Goal: Task Accomplishment & Management: Complete application form

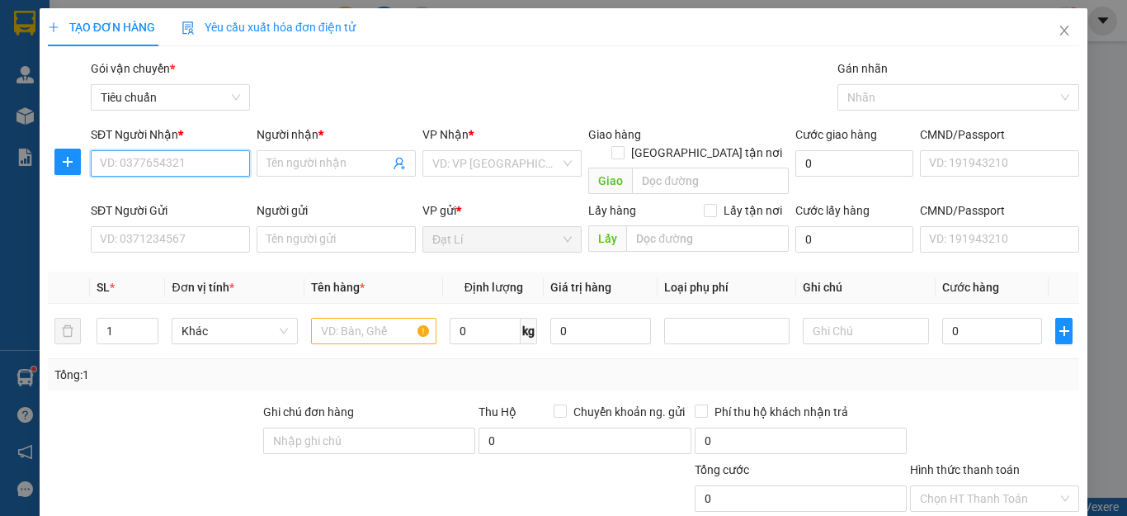
click at [201, 163] on input "SĐT Người Nhận *" at bounding box center [170, 163] width 159 height 26
type input "0913966285"
click at [181, 193] on div "0913966285 - A THU" at bounding box center [168, 196] width 137 height 18
type input "A THU"
type input "100.000"
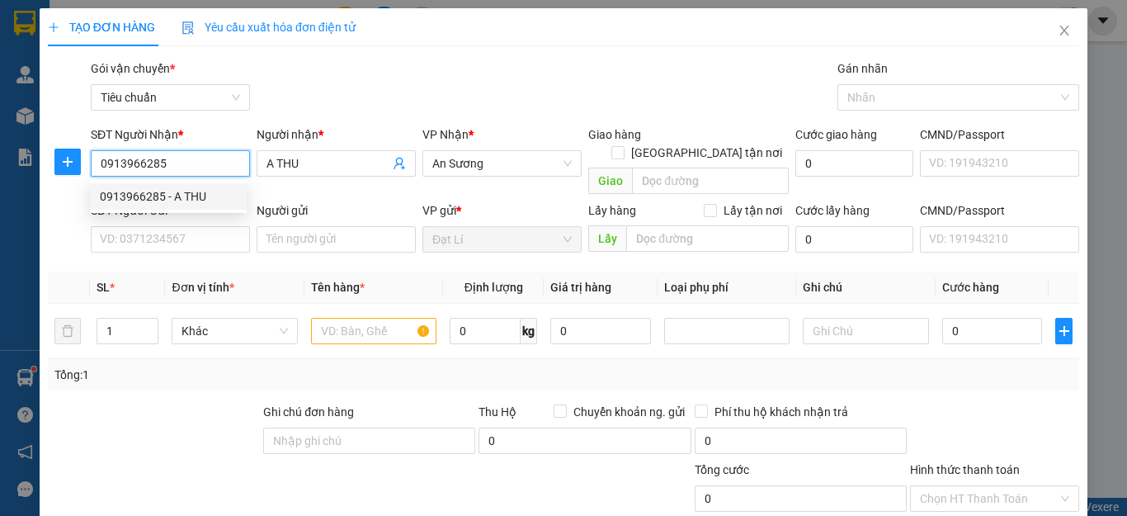
type input "100.000"
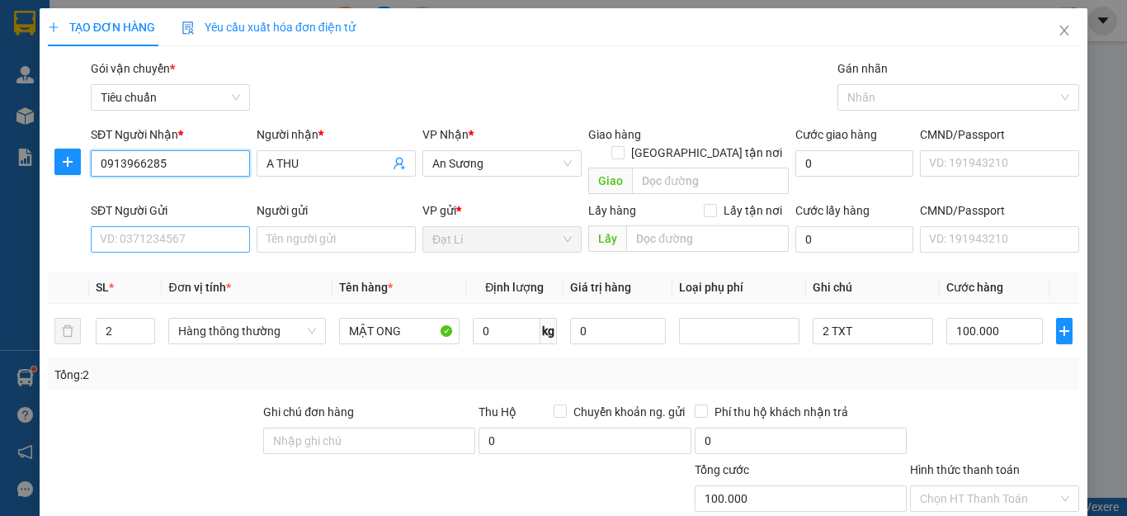
type input "0913966285"
click at [203, 226] on input "SĐT Người Gửi" at bounding box center [170, 239] width 159 height 26
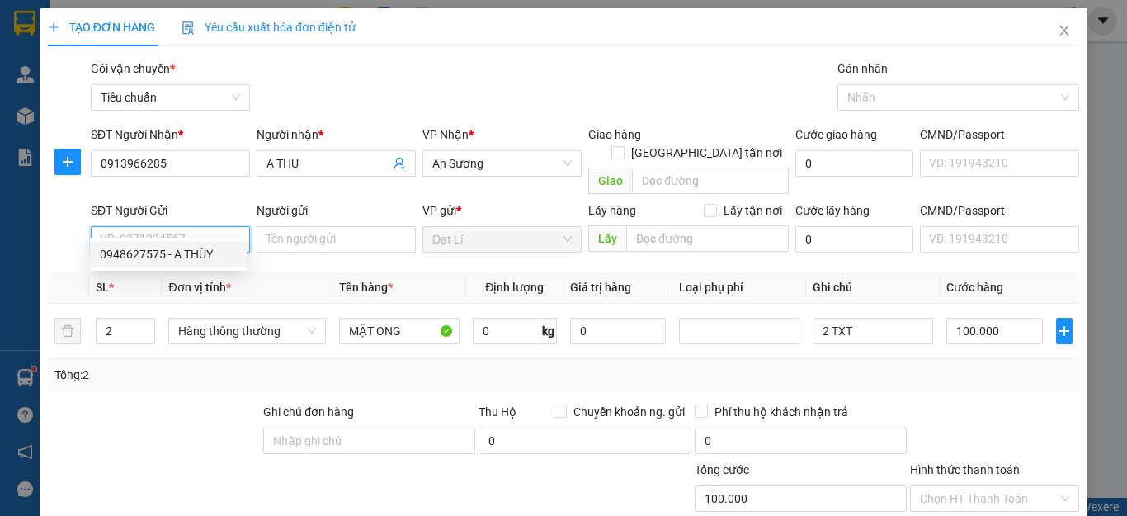
click at [177, 253] on div "0948627575 - A THÙY" at bounding box center [168, 254] width 137 height 18
type input "0948627575"
type input "A THÙY"
click at [183, 413] on div at bounding box center [153, 432] width 215 height 58
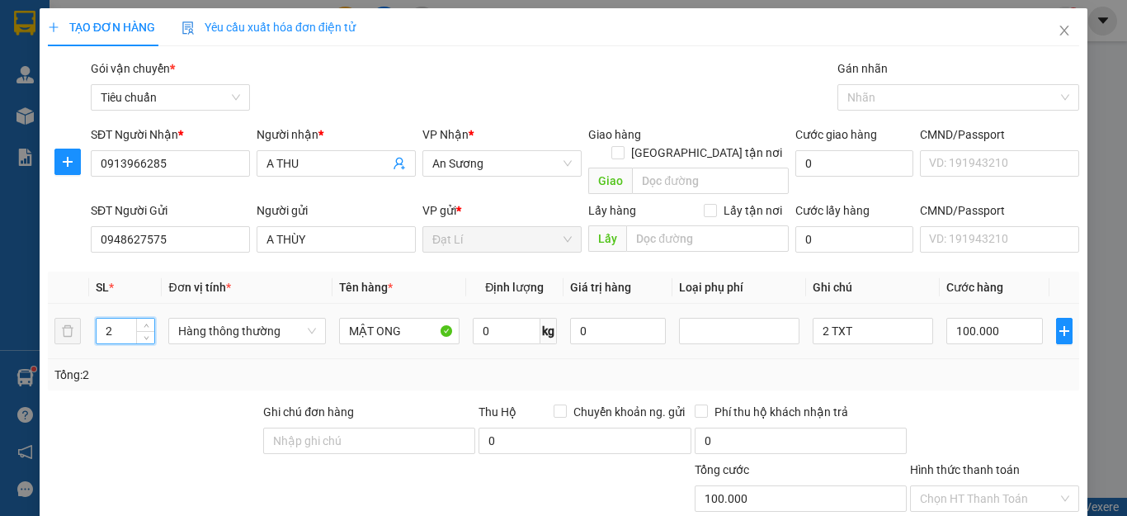
click at [54, 323] on tr "2 Hàng thông thường MẬT ONG 0 kg 0 2 TXT 100.000" at bounding box center [563, 331] width 1031 height 55
type input "1"
click at [191, 404] on div at bounding box center [153, 432] width 215 height 58
click at [519, 318] on input "0" at bounding box center [507, 331] width 68 height 26
type input "0"
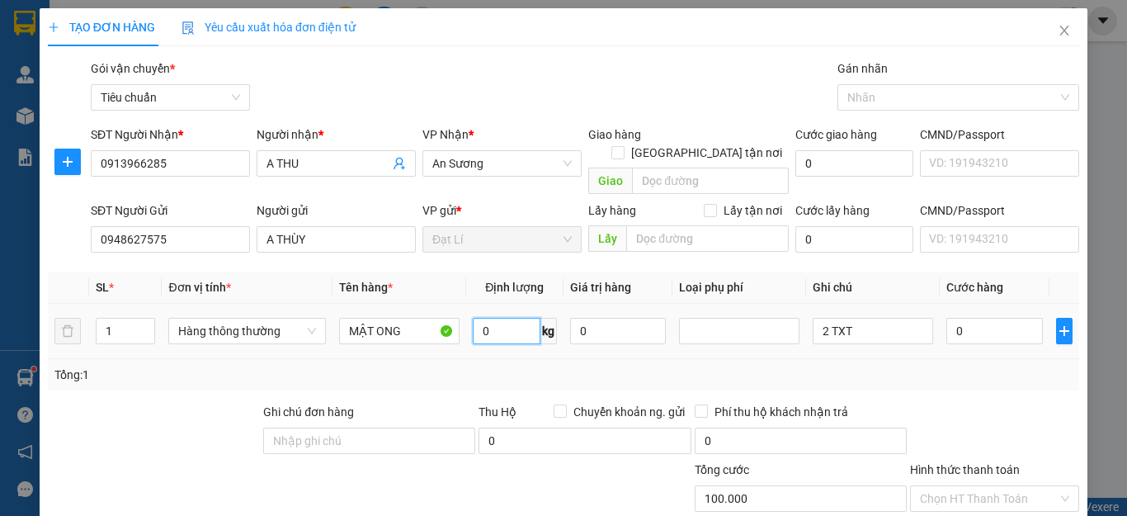
type input "0"
type input "35"
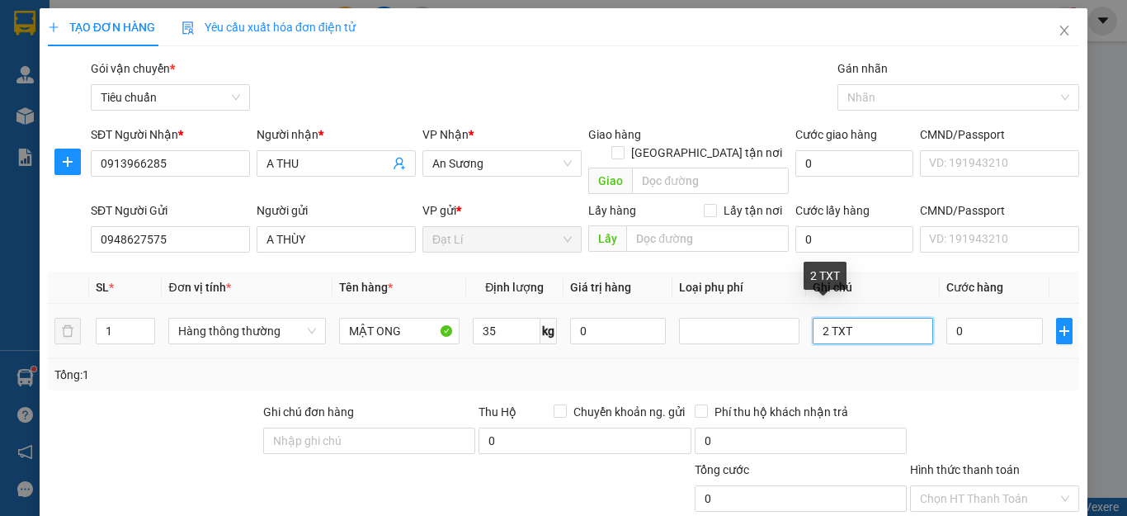
drag, startPoint x: 824, startPoint y: 314, endPoint x: 695, endPoint y: 352, distance: 134.0
click at [696, 344] on div "SL * Đơn vị tính * Tên hàng * Định lượng Giá trị hàng Loại phụ phí Ghi chú Cước…" at bounding box center [563, 330] width 1031 height 119
type input "70.000"
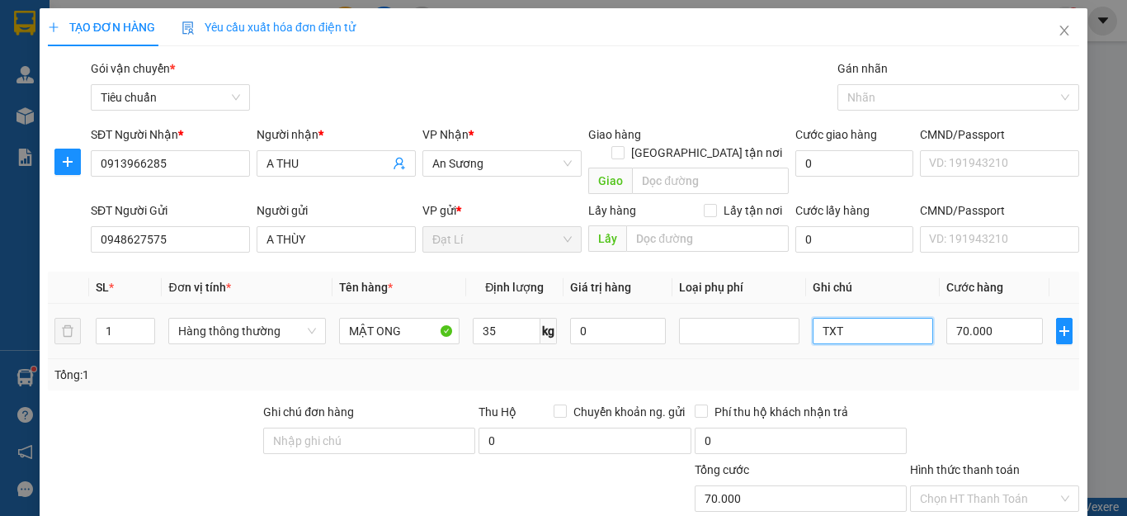
click at [846, 318] on input "TXT" at bounding box center [873, 331] width 120 height 26
type input "TXT BKV"
click at [932, 366] on div "Tổng: 1" at bounding box center [563, 375] width 1018 height 18
click at [950, 366] on div "Tổng: 1" at bounding box center [563, 375] width 1018 height 18
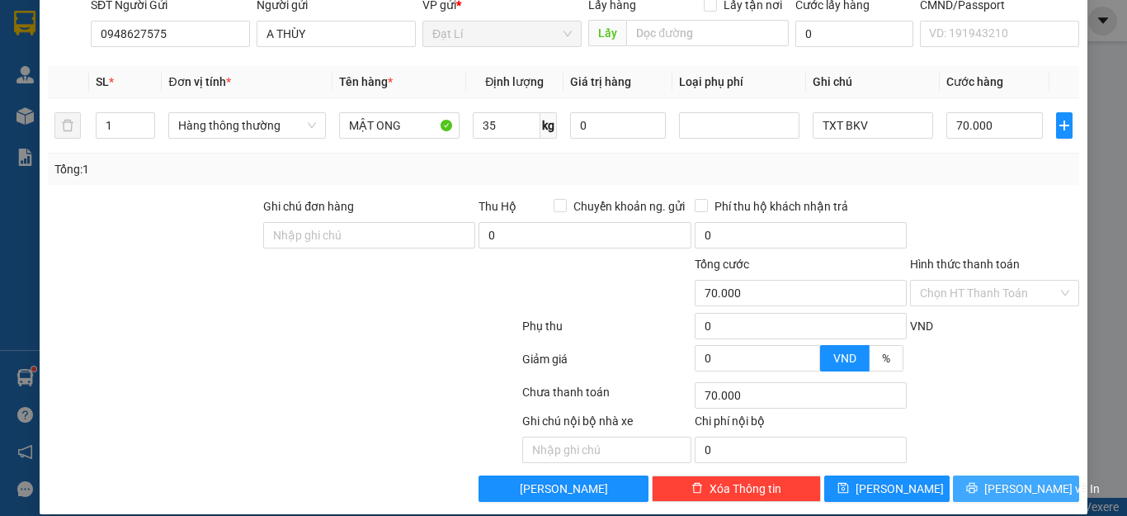
drag, startPoint x: 998, startPoint y: 452, endPoint x: 998, endPoint y: 476, distance: 23.9
click at [998, 476] on div "Transit Pickup Surcharge Ids Transit Deliver Surcharge Ids Transit Deliver Surc…" at bounding box center [563, 178] width 1031 height 648
click at [998, 479] on span "[PERSON_NAME] và In" at bounding box center [1042, 488] width 116 height 18
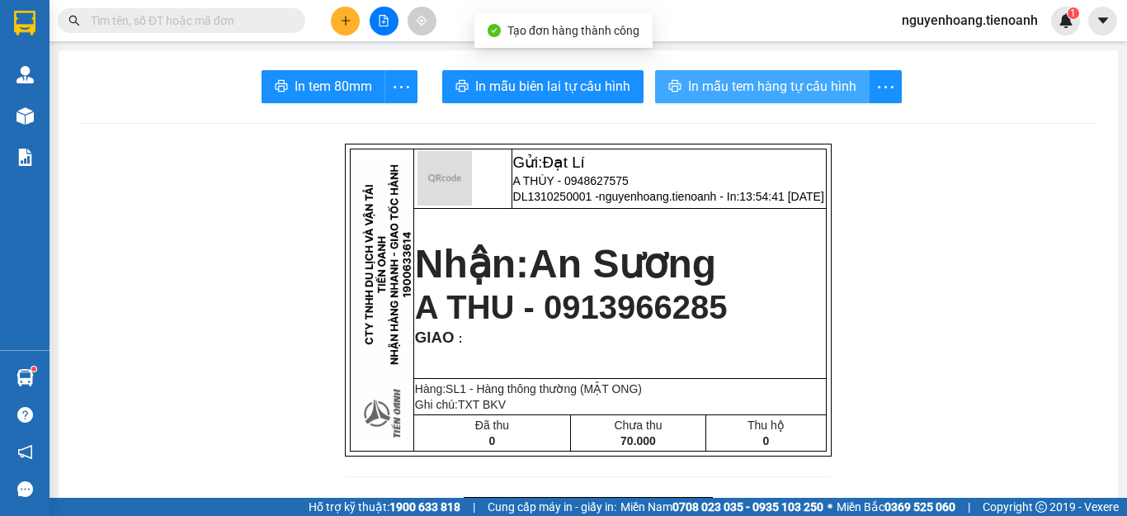
click at [740, 81] on span "In mẫu tem hàng tự cấu hình" at bounding box center [772, 86] width 168 height 21
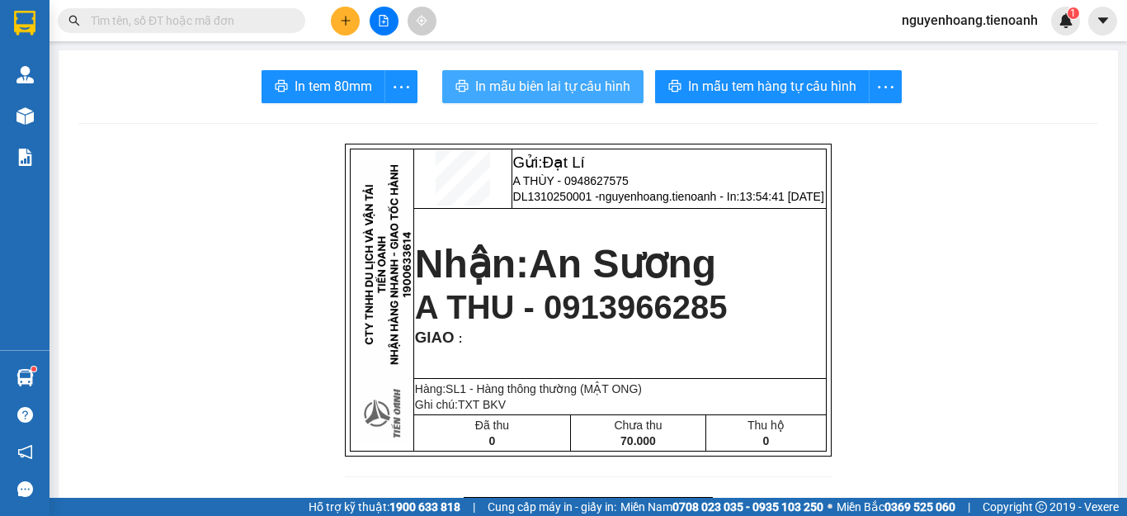
click at [563, 89] on span "In mẫu biên lai tự cấu hình" at bounding box center [552, 86] width 155 height 21
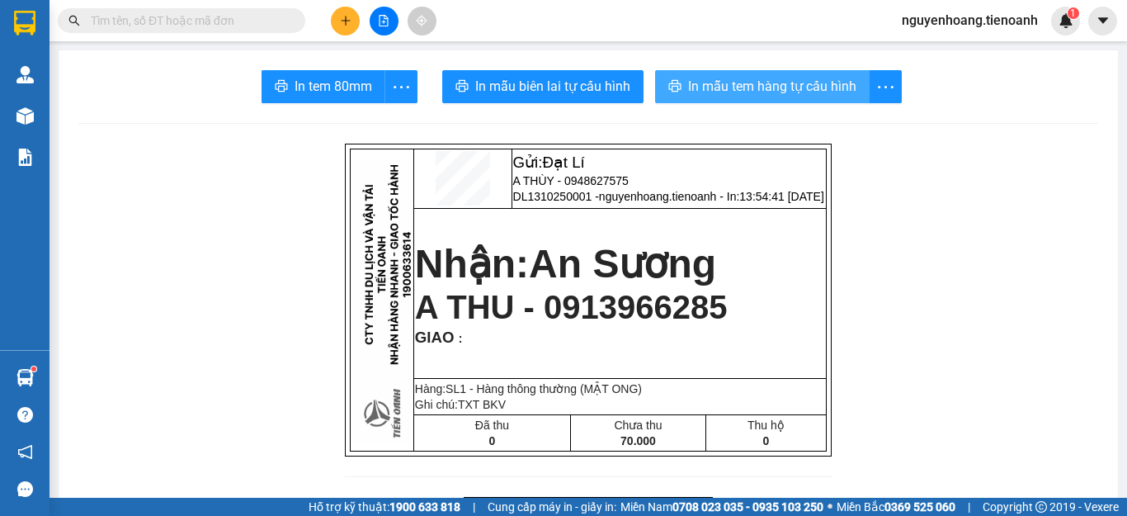
click at [764, 74] on button "In mẫu tem hàng tự cấu hình" at bounding box center [762, 86] width 215 height 33
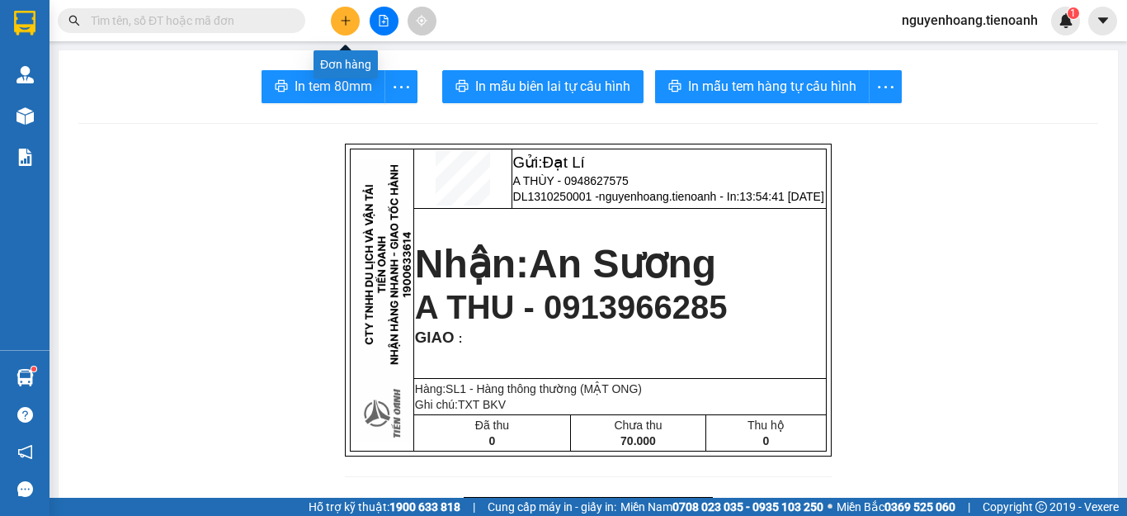
click at [349, 24] on icon "plus" at bounding box center [346, 21] width 12 height 12
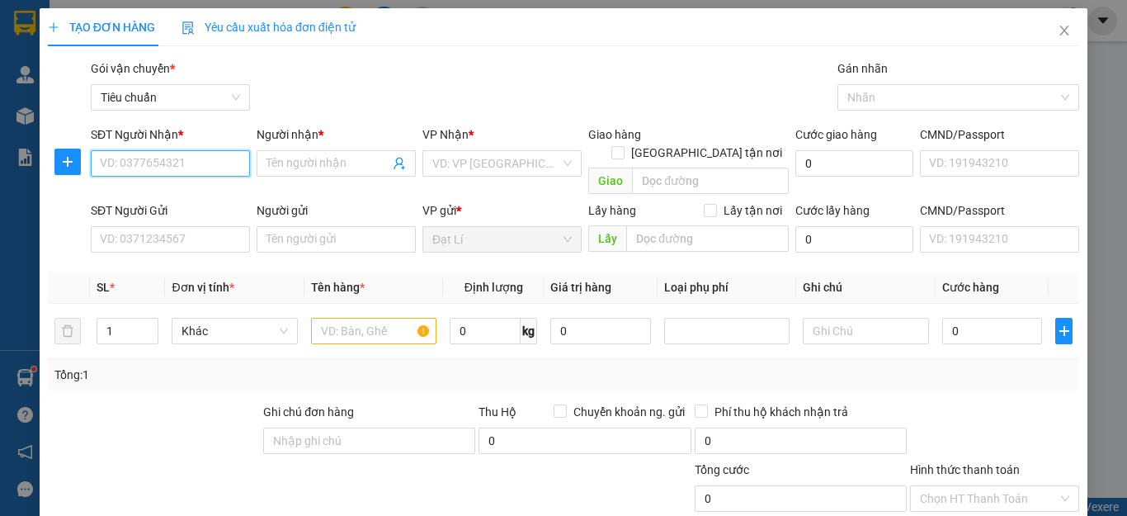
click at [201, 167] on input "SĐT Người Nhận *" at bounding box center [170, 163] width 159 height 26
type input "0936680040"
click at [183, 193] on div "0936680040 - TRUNG" at bounding box center [168, 196] width 137 height 18
type input "TRUNG"
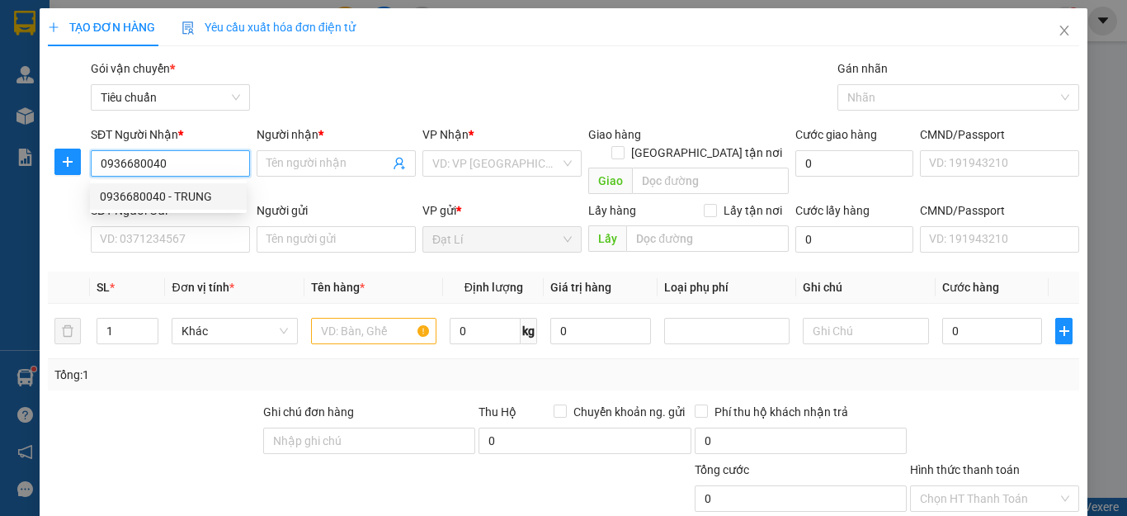
type input "079089034279"
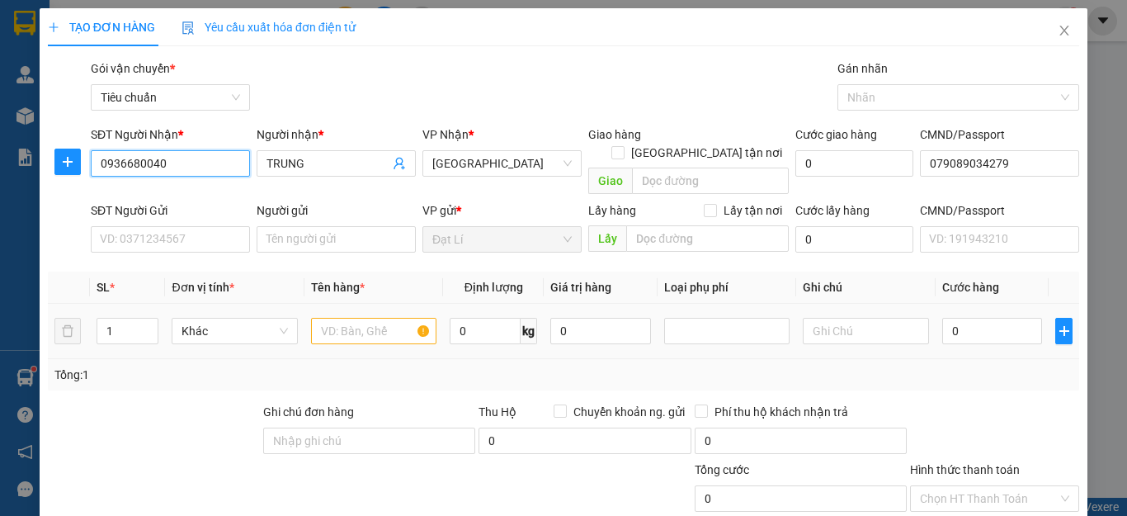
type input "180.000"
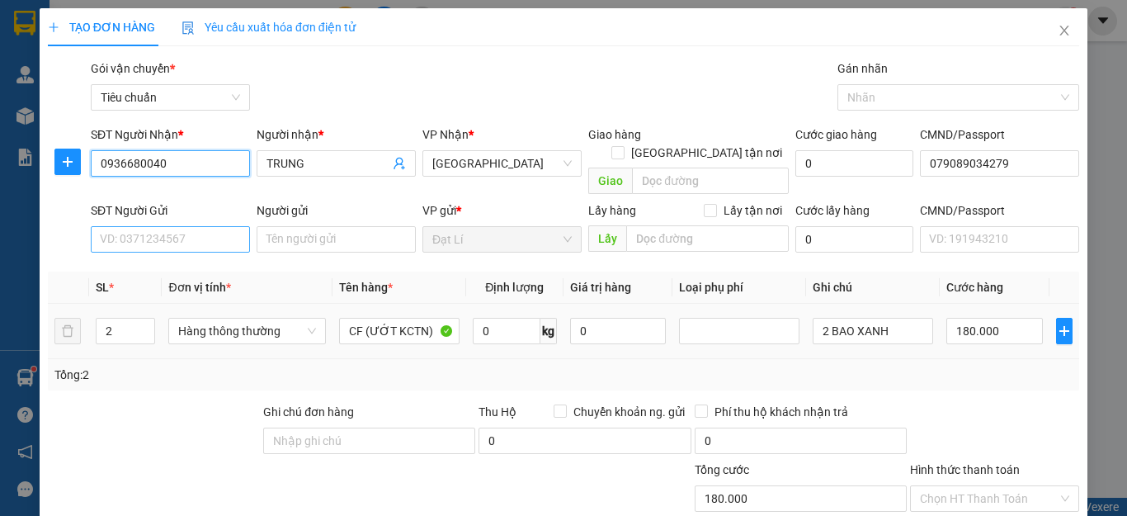
type input "0936680040"
click at [172, 226] on input "SĐT Người Gửi" at bounding box center [170, 239] width 159 height 26
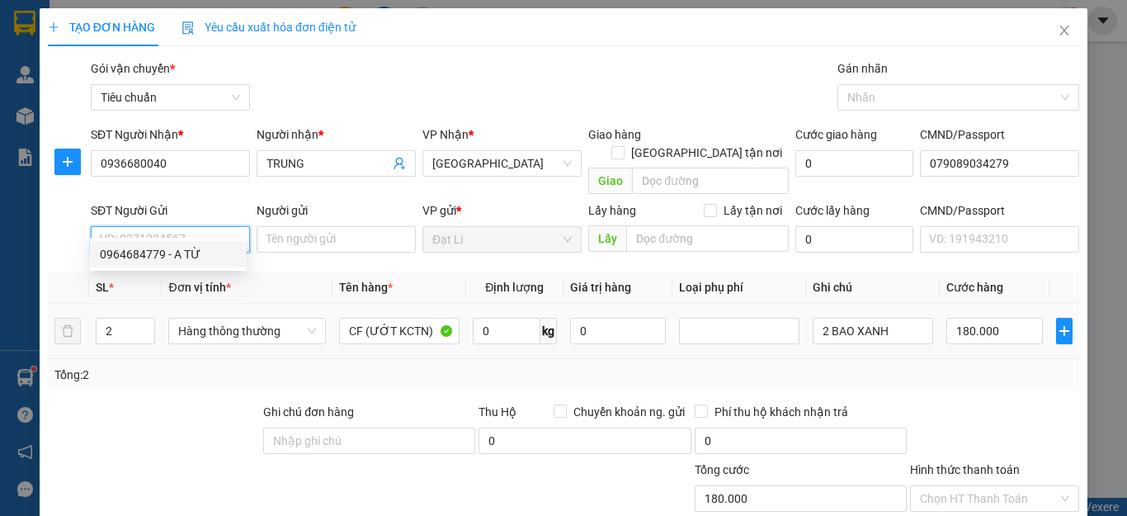
click at [134, 246] on div "0964684779 - A TỪ" at bounding box center [168, 254] width 137 height 18
type input "0964684779"
type input "A TỪ"
type input "264380634"
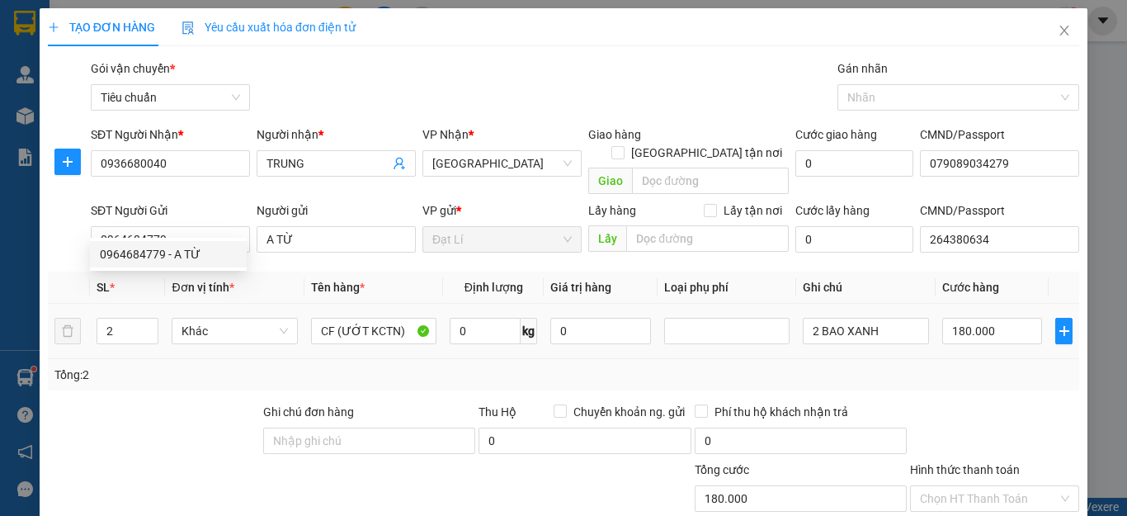
click at [153, 403] on div at bounding box center [153, 432] width 215 height 58
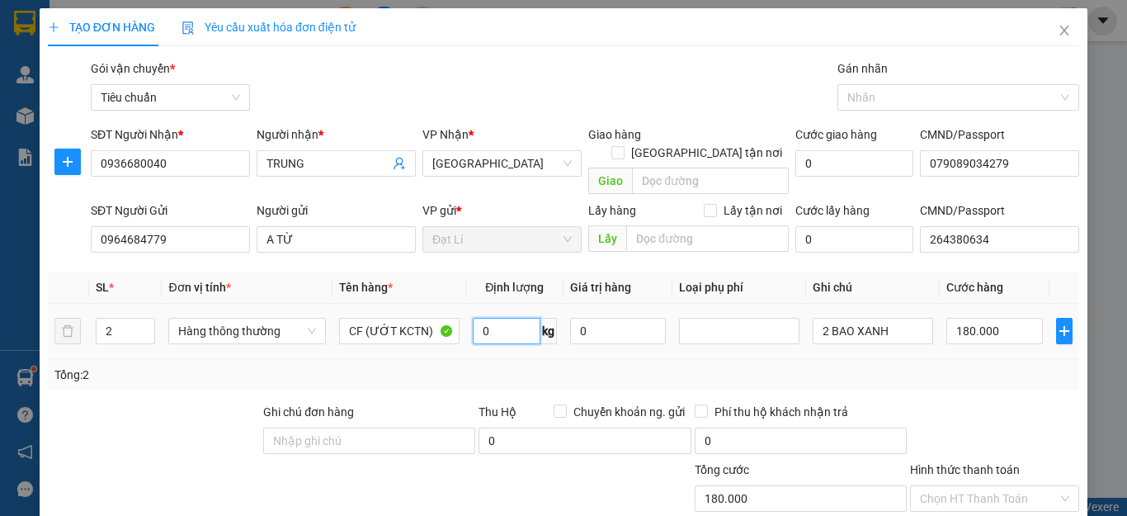
click at [500, 318] on input "0" at bounding box center [507, 331] width 68 height 26
type input "50"
click at [424, 359] on div "Tổng: 2" at bounding box center [563, 374] width 1031 height 31
type input "90.000"
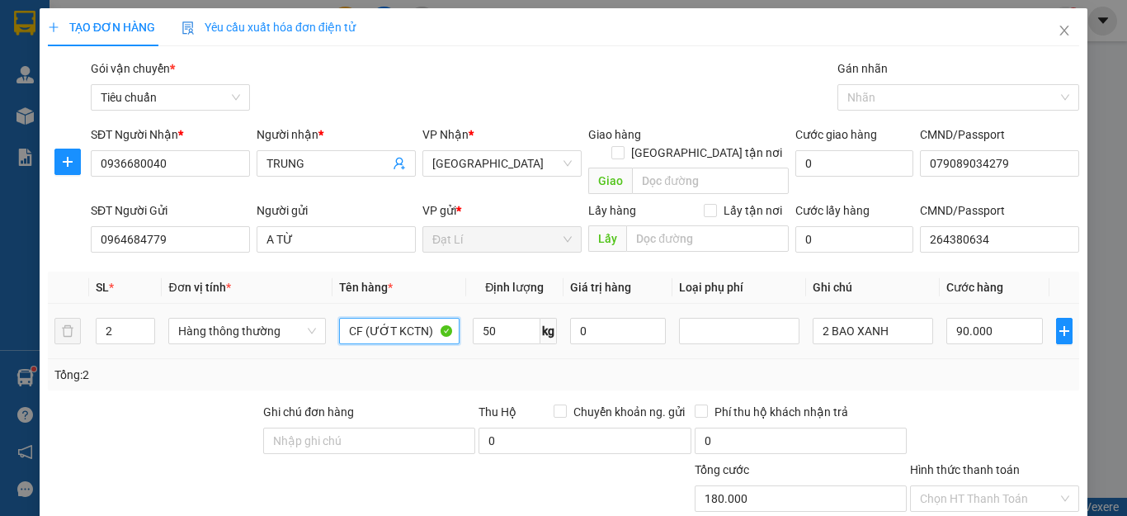
type input "90.000"
drag, startPoint x: 427, startPoint y: 309, endPoint x: 362, endPoint y: 308, distance: 65.2
click at [362, 318] on input "CF (ƯỚT KCTN)" at bounding box center [399, 331] width 120 height 26
type input "CF"
click at [480, 359] on div "Tổng: 2" at bounding box center [563, 374] width 1031 height 31
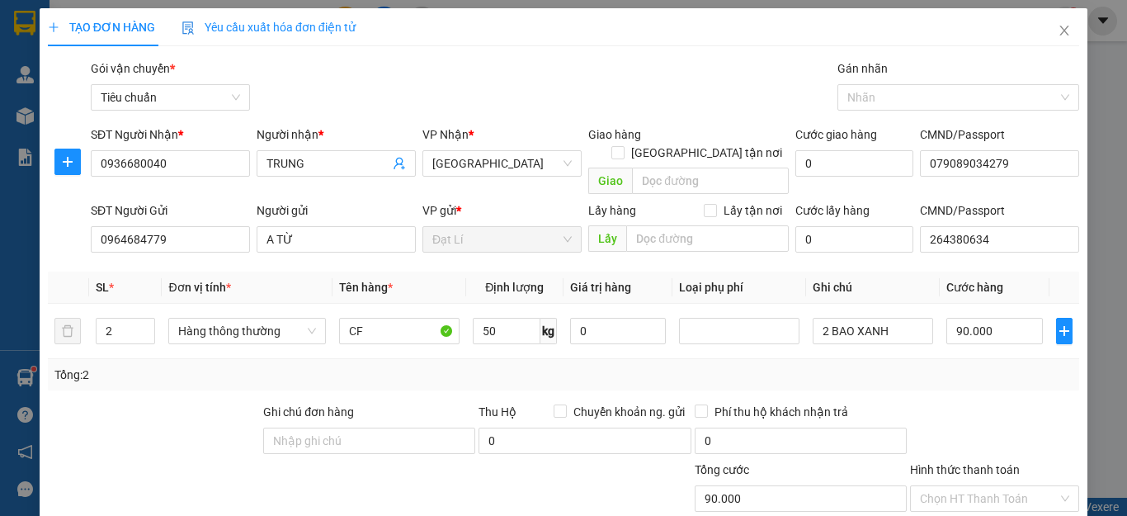
click at [928, 380] on div "Transit Pickup Surcharge Ids Transit Deliver Surcharge Ids Transit Deliver Surc…" at bounding box center [563, 383] width 1031 height 648
click at [998, 324] on input "90.000" at bounding box center [994, 331] width 97 height 26
type input "1"
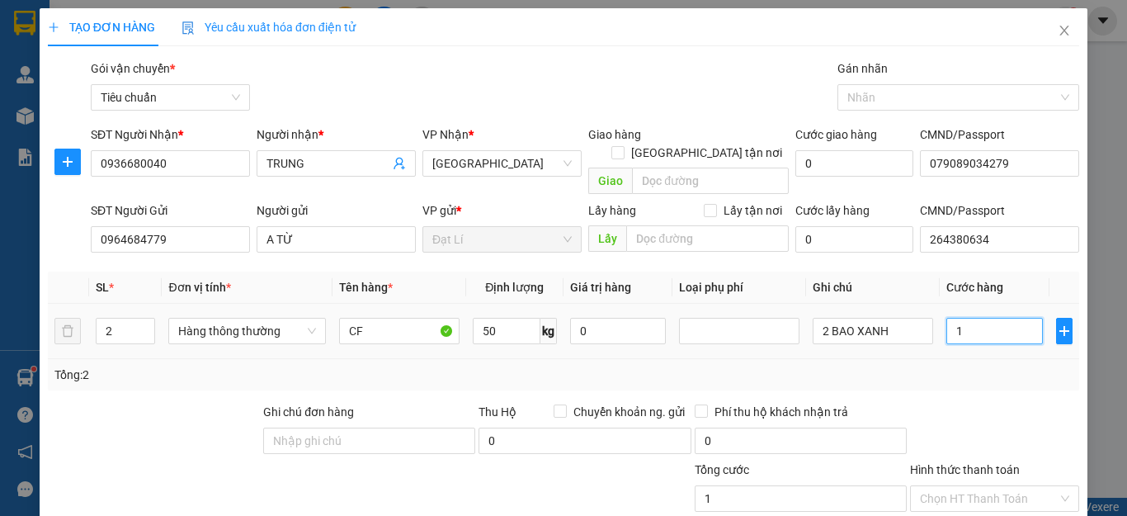
type input "18"
type input "180"
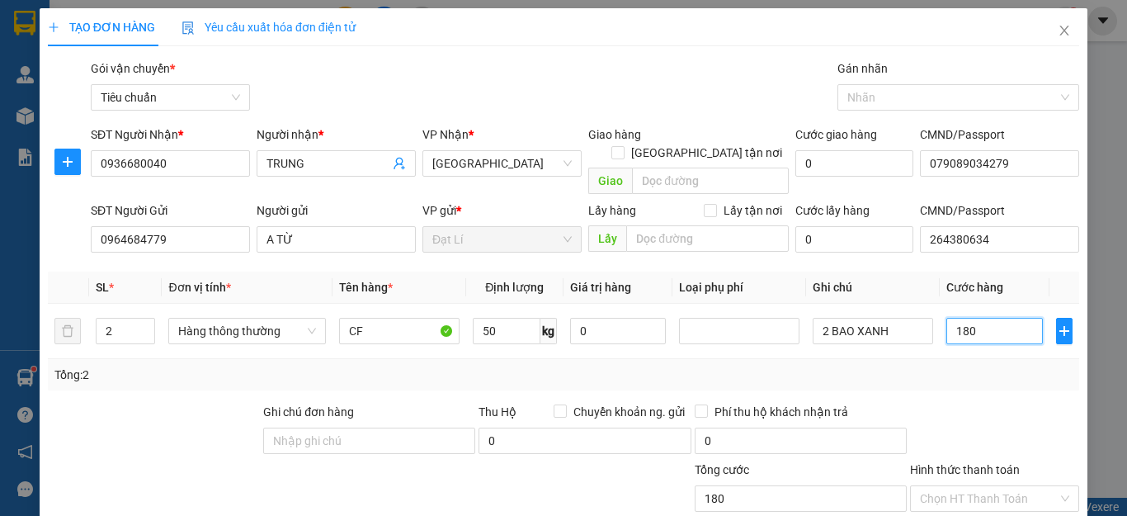
type input "180"
click at [996, 403] on div at bounding box center [995, 432] width 172 height 58
type input "180.000"
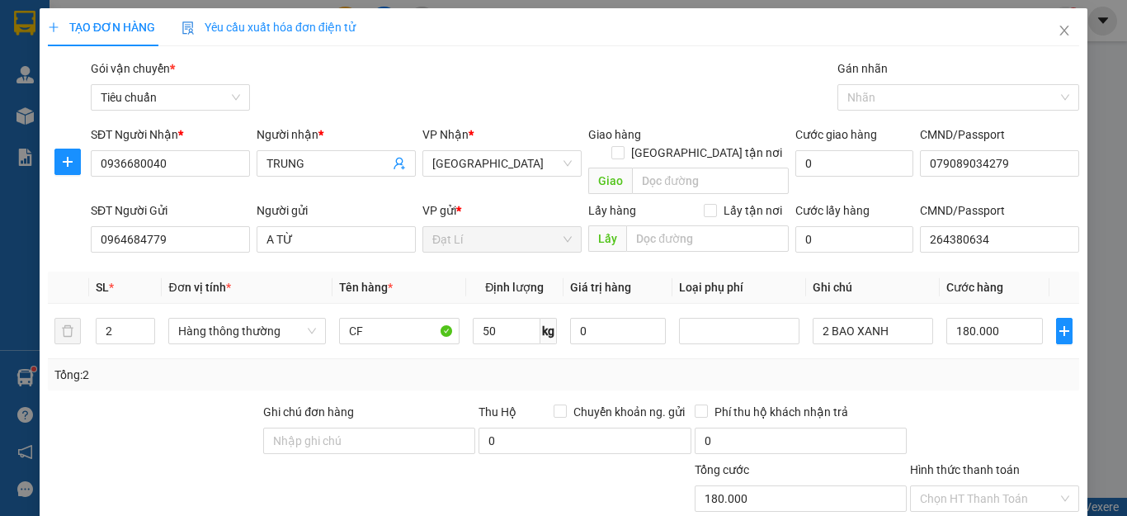
scroll to position [205, 0]
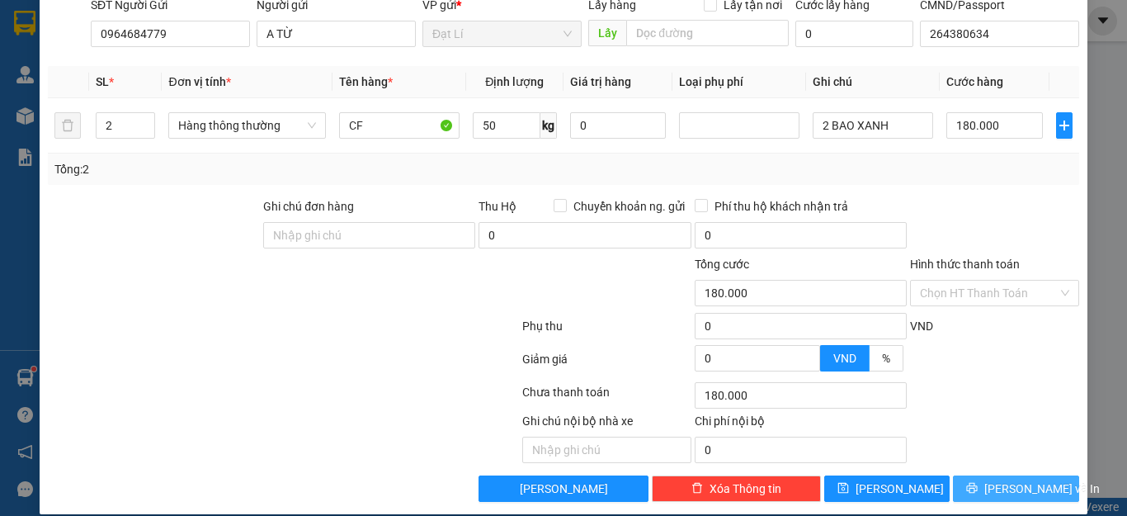
click at [997, 479] on span "[PERSON_NAME] và In" at bounding box center [1042, 488] width 116 height 18
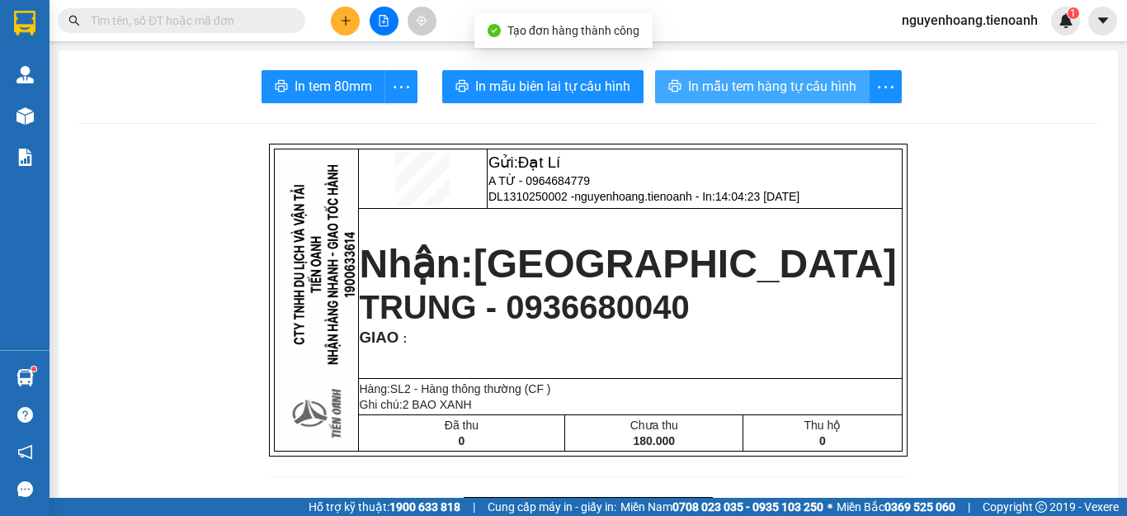
click at [790, 81] on span "In mẫu tem hàng tự cấu hình" at bounding box center [772, 86] width 168 height 21
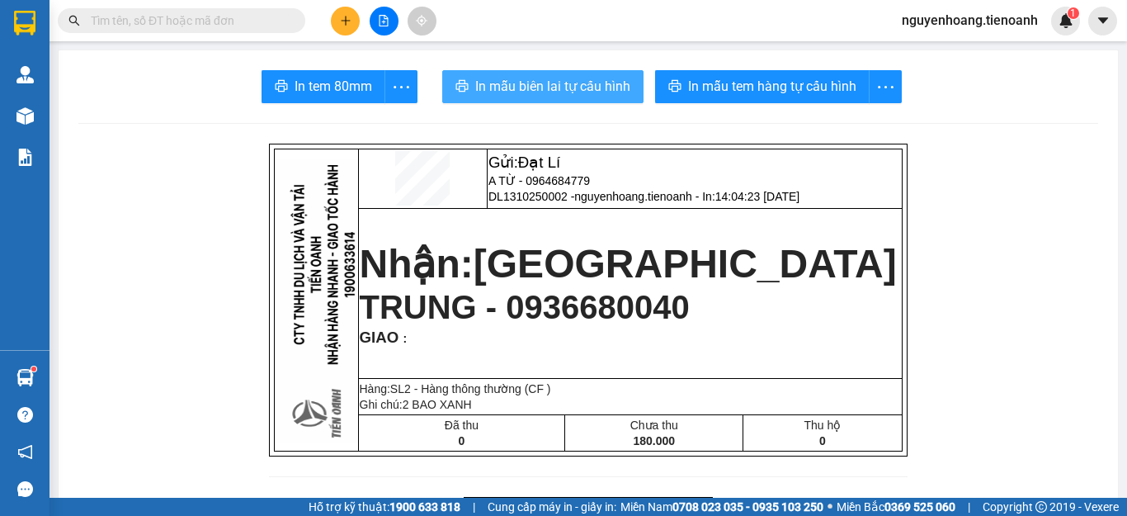
click at [574, 79] on span "In mẫu biên lai tự cấu hình" at bounding box center [552, 86] width 155 height 21
